Goal: Task Accomplishment & Management: Use online tool/utility

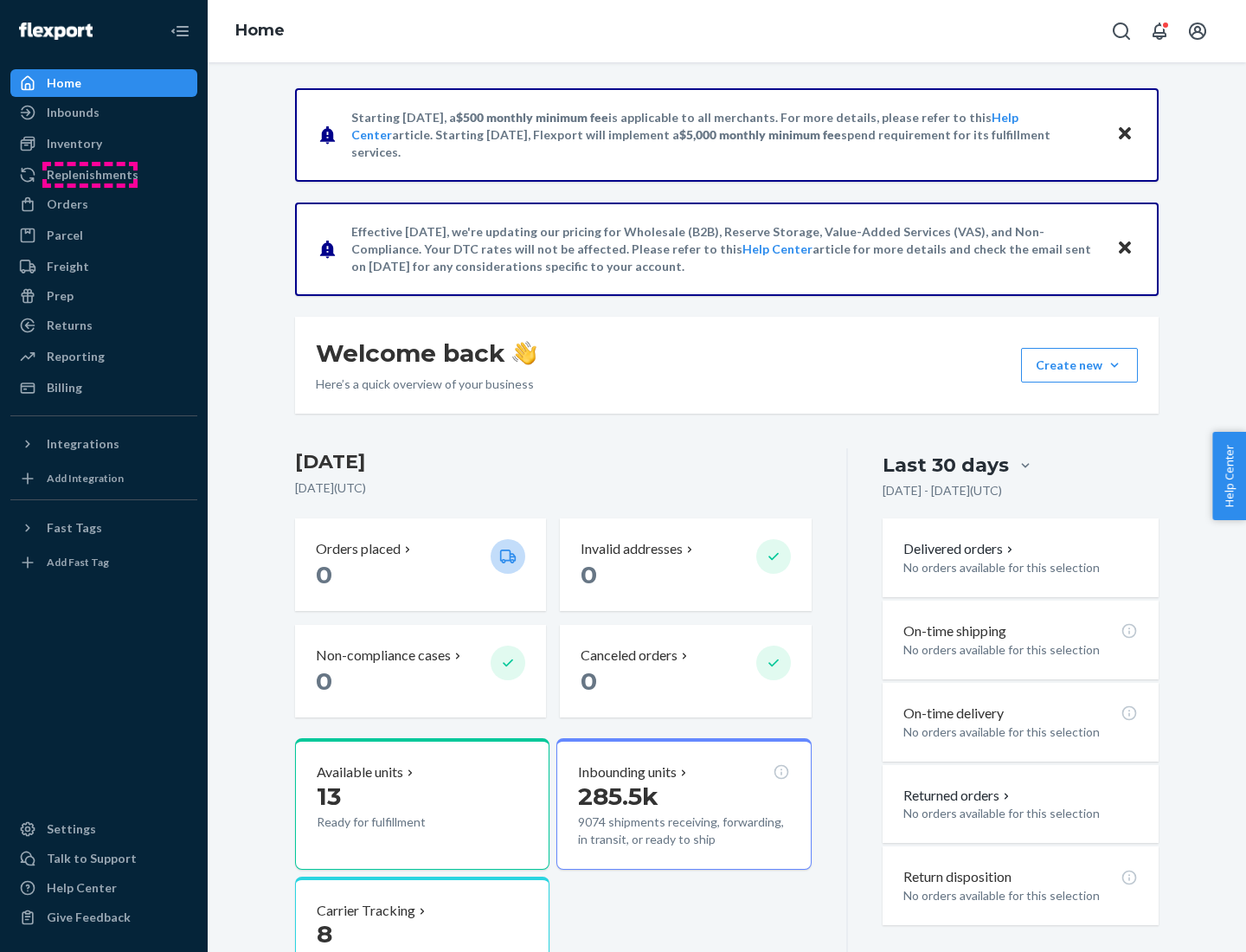
click at [90, 175] on div "Replenishments" at bounding box center [92, 174] width 92 height 17
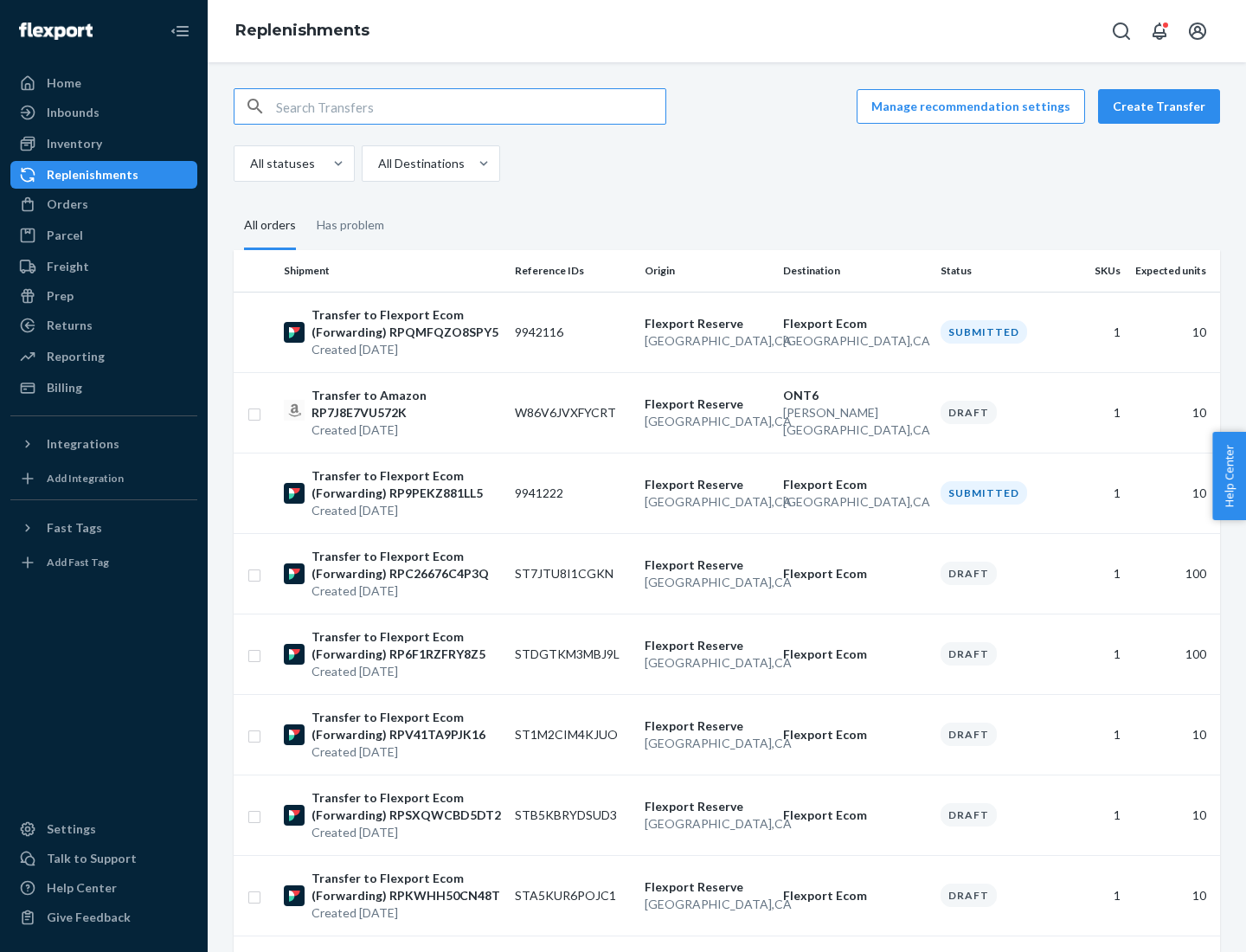
click at [1163, 107] on button "Create Transfer" at bounding box center [1159, 107] width 122 height 35
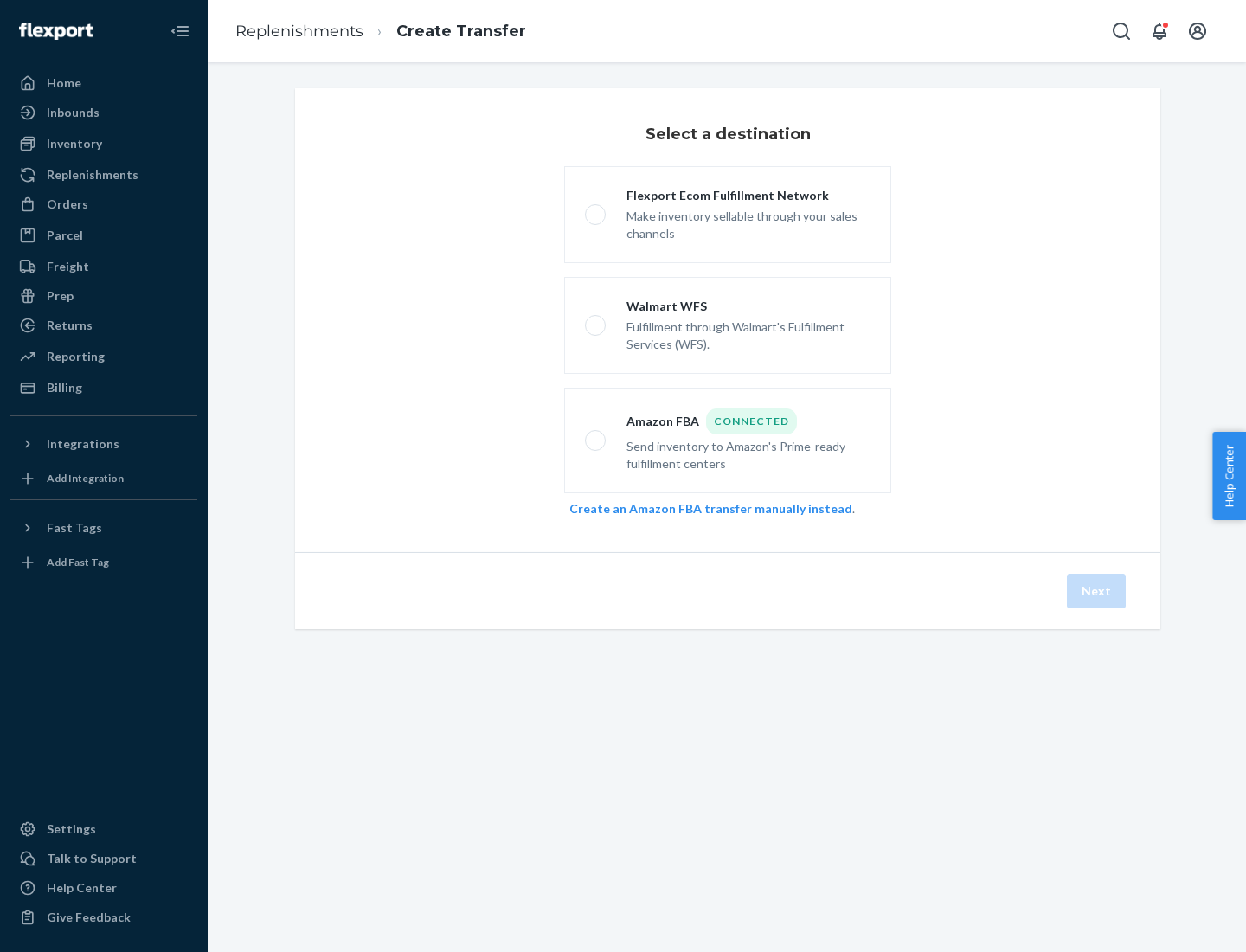
click at [749, 196] on div "Flexport Ecom Fulfillment Network" at bounding box center [749, 195] width 244 height 17
click at [596, 210] on input "Flexport Ecom Fulfillment Network Make inventory sellable through your sales ch…" at bounding box center [590, 215] width 11 height 11
radio input "true"
click at [1097, 591] on button "Next" at bounding box center [1096, 591] width 59 height 35
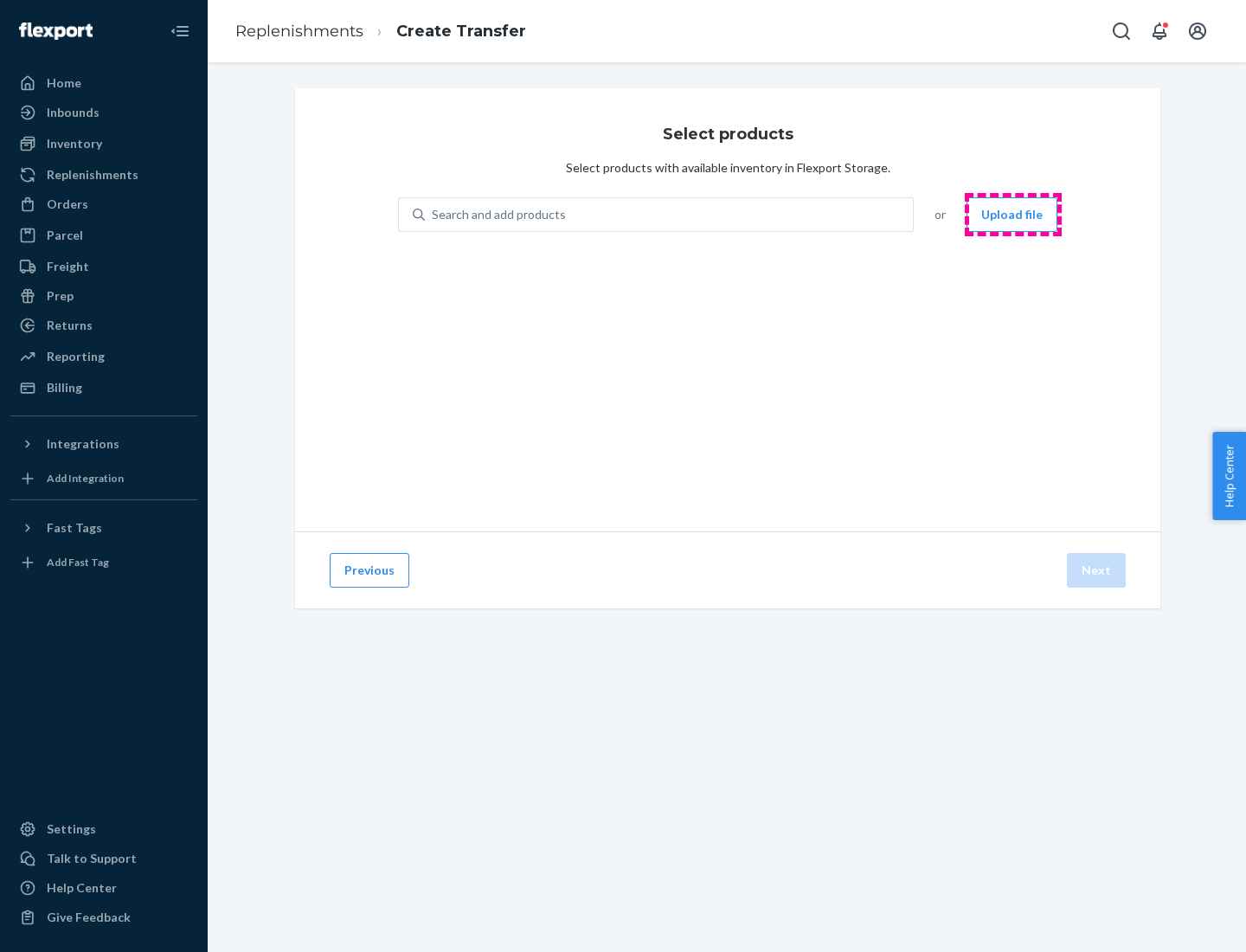
click at [1013, 215] on button "Upload file" at bounding box center [1012, 215] width 91 height 35
